Goal: Find specific page/section: Find specific page/section

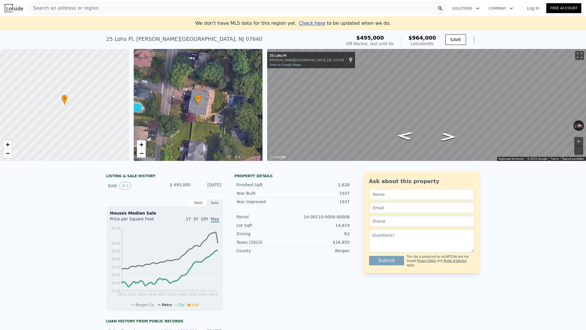
click at [156, 3] on div "Search an address or region" at bounding box center [237, 8] width 418 height 12
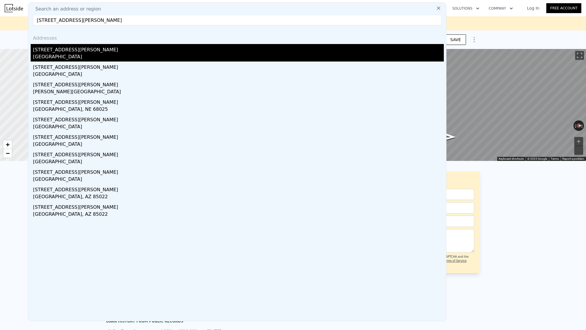
type input "[STREET_ADDRESS][PERSON_NAME]"
click at [199, 56] on div "[GEOGRAPHIC_DATA]" at bounding box center [238, 57] width 410 height 8
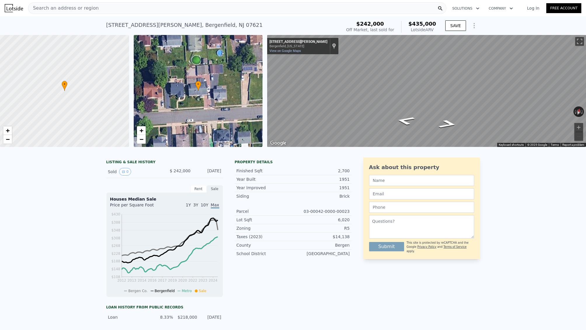
click at [136, 10] on div "Search an address or region" at bounding box center [237, 8] width 418 height 12
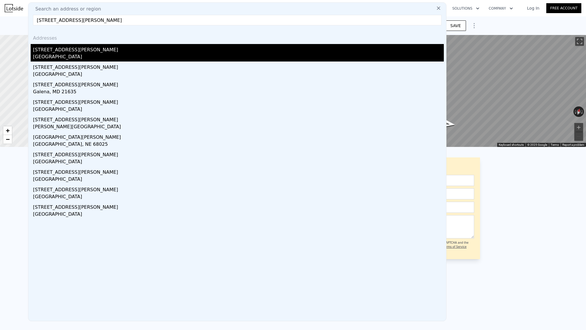
type input "[STREET_ADDRESS][PERSON_NAME]"
click at [129, 46] on div "[STREET_ADDRESS][PERSON_NAME]" at bounding box center [238, 48] width 410 height 9
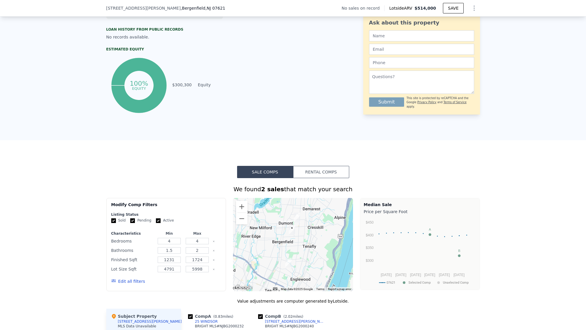
scroll to position [279, 0]
